Goal: Transaction & Acquisition: Download file/media

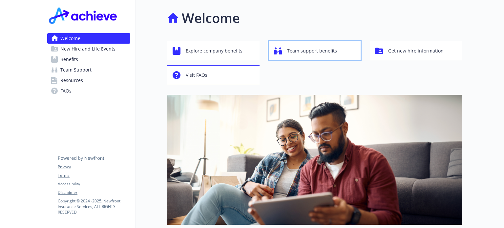
click at [314, 50] on span "Team support benefits" at bounding box center [312, 51] width 50 height 12
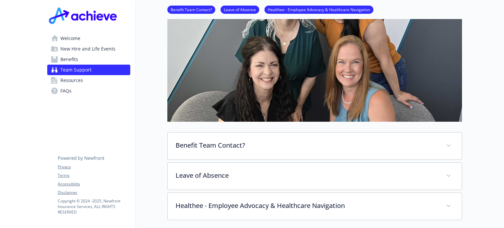
scroll to position [164, 0]
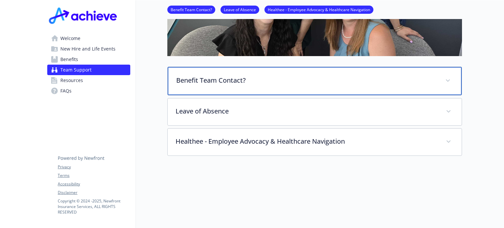
click at [211, 79] on p "Benefit Team Contact?" at bounding box center [306, 80] width 261 height 10
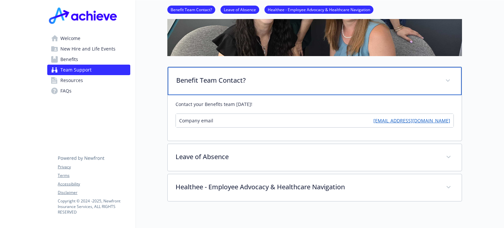
click at [221, 79] on p "Benefit Team Contact?" at bounding box center [306, 80] width 261 height 10
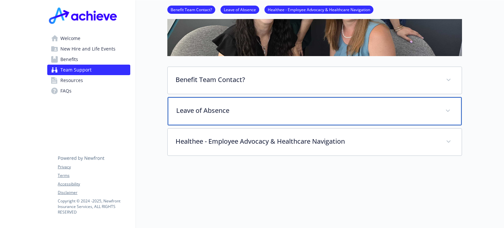
click at [217, 114] on p "Leave of Absence" at bounding box center [306, 111] width 261 height 10
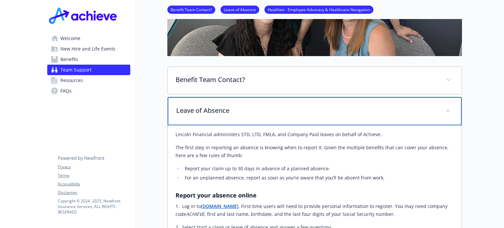
click at [216, 114] on p "Leave of Absence" at bounding box center [306, 111] width 261 height 10
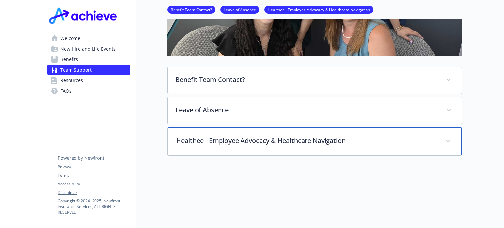
click at [227, 144] on p "Healthee - Employee Advocacy & Healthcare Navigation" at bounding box center [306, 141] width 261 height 10
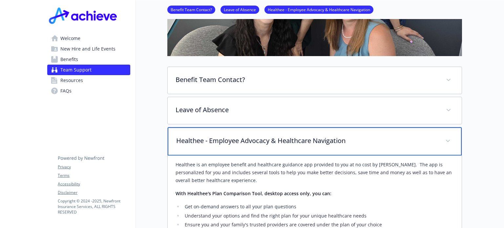
click at [210, 137] on p "Healthee - Employee Advocacy & Healthcare Navigation" at bounding box center [306, 141] width 261 height 10
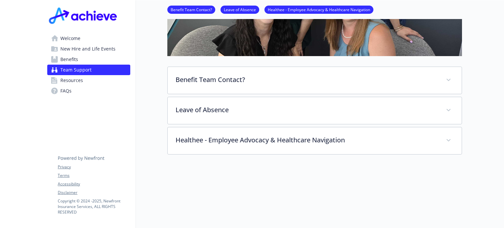
click at [97, 51] on span "New Hire and Life Events" at bounding box center [87, 49] width 55 height 10
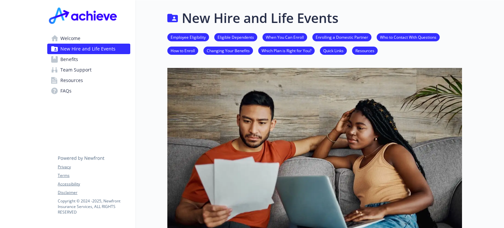
click at [73, 61] on span "Benefits" at bounding box center [69, 59] width 18 height 10
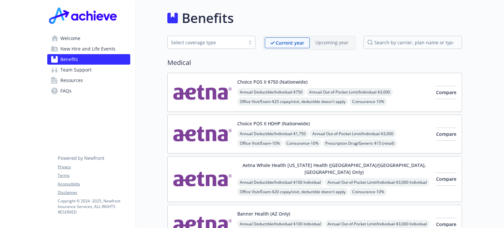
click at [81, 71] on span "Team Support" at bounding box center [75, 70] width 31 height 10
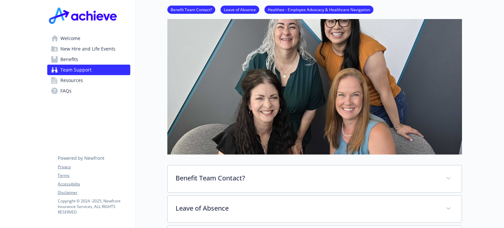
scroll to position [164, 0]
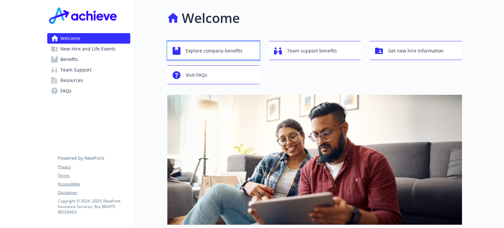
click at [215, 50] on span "Explore company benefits" at bounding box center [214, 51] width 57 height 12
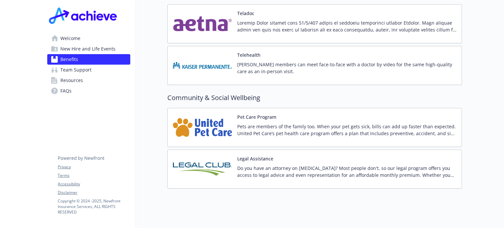
scroll to position [1323, 0]
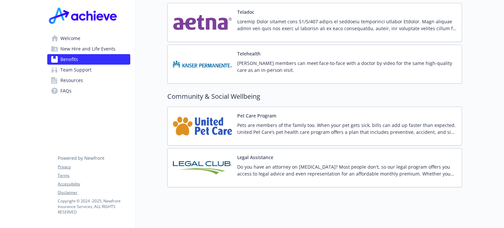
click at [270, 122] on p "Pets are members of the family too. When your pet gets sick, bills can add up f…" at bounding box center [346, 129] width 219 height 14
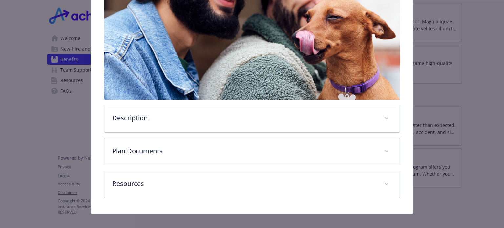
scroll to position [173, 0]
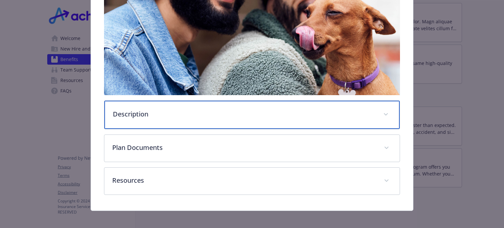
click at [135, 111] on p "Description" at bounding box center [244, 114] width 262 height 10
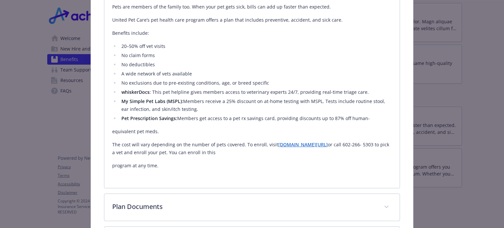
scroll to position [365, 0]
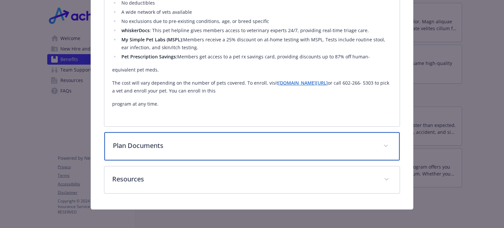
click at [142, 149] on p "Plan Documents" at bounding box center [244, 146] width 262 height 10
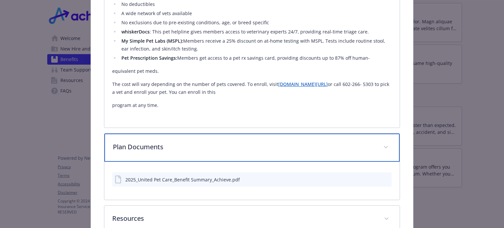
scroll to position [403, 0]
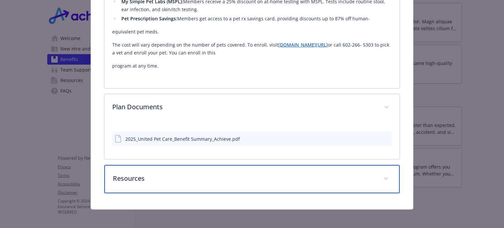
click at [137, 171] on div "Resources" at bounding box center [251, 179] width 295 height 28
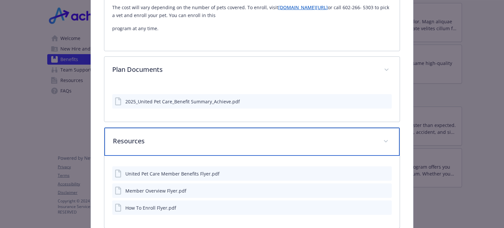
scroll to position [475, 0]
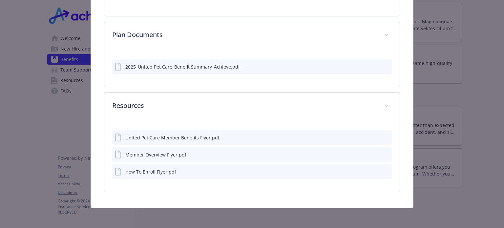
click at [374, 63] on div "details for plan Community & Social Wellbeing - Pet Care Program - Pet Insurance" at bounding box center [381, 66] width 16 height 7
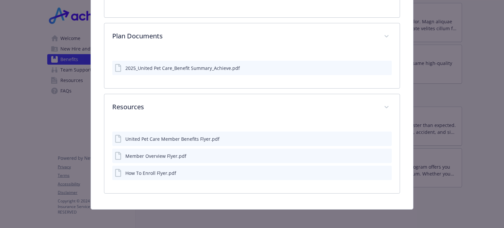
click at [372, 65] on icon "download file" at bounding box center [374, 67] width 5 height 5
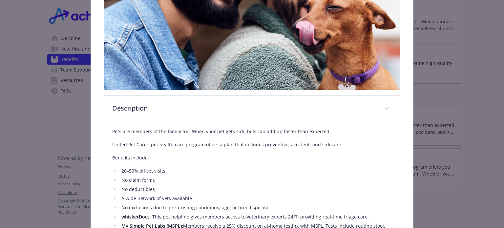
scroll to position [47, 0]
